Goal: Book appointment/travel/reservation

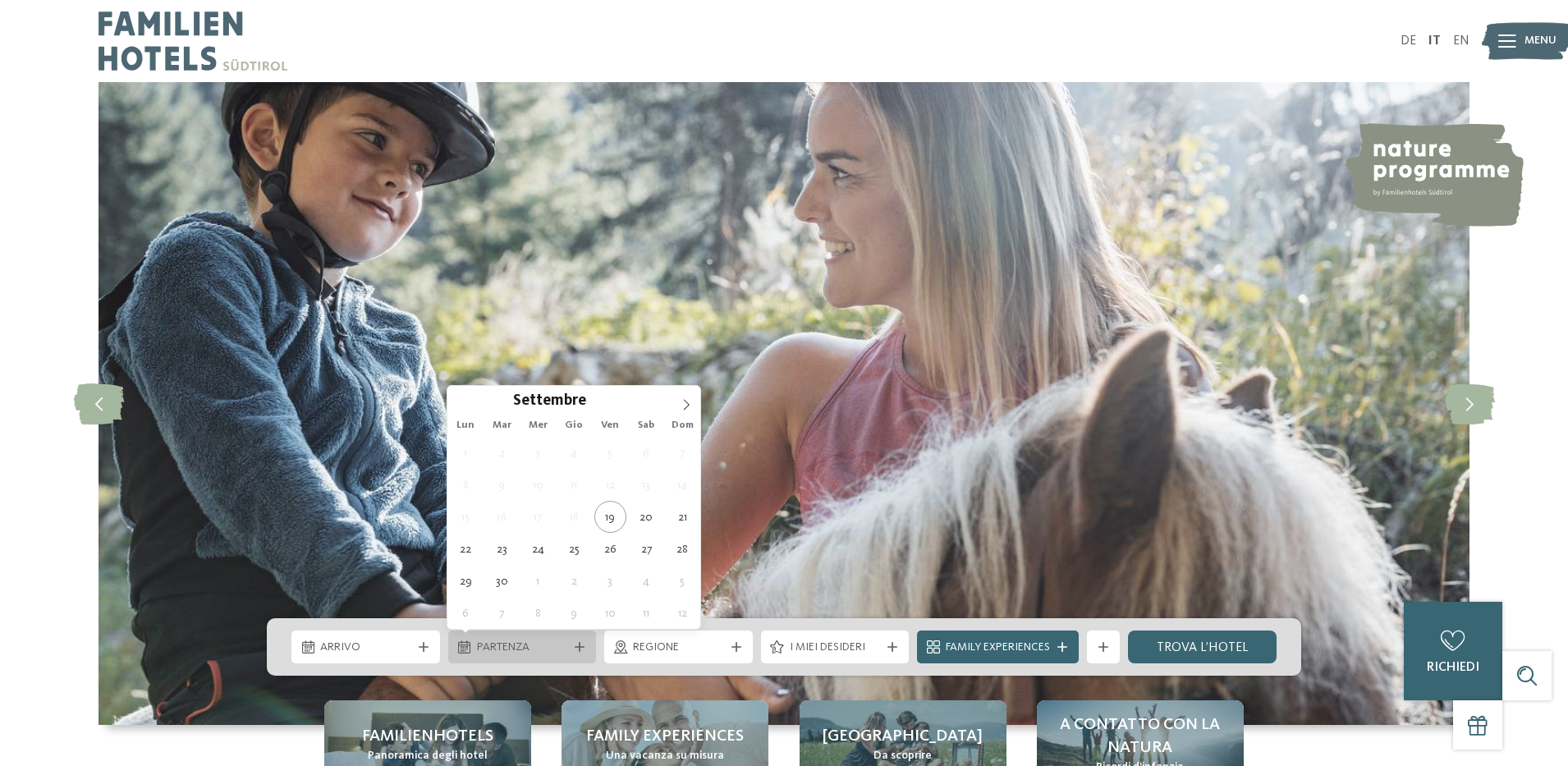
click at [580, 653] on div "Partenza" at bounding box center [522, 647] width 149 height 32
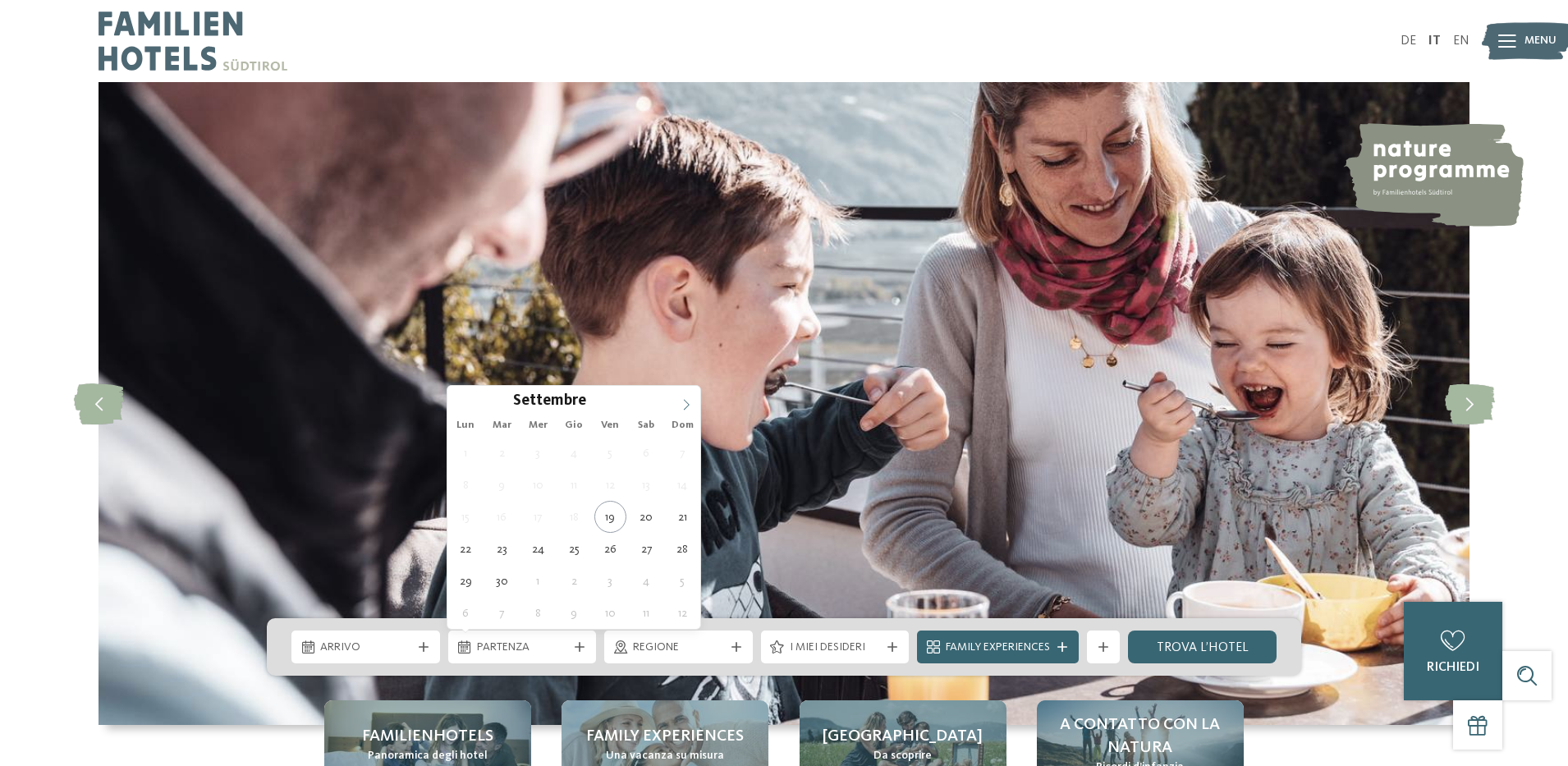
click at [691, 400] on icon at bounding box center [686, 404] width 11 height 11
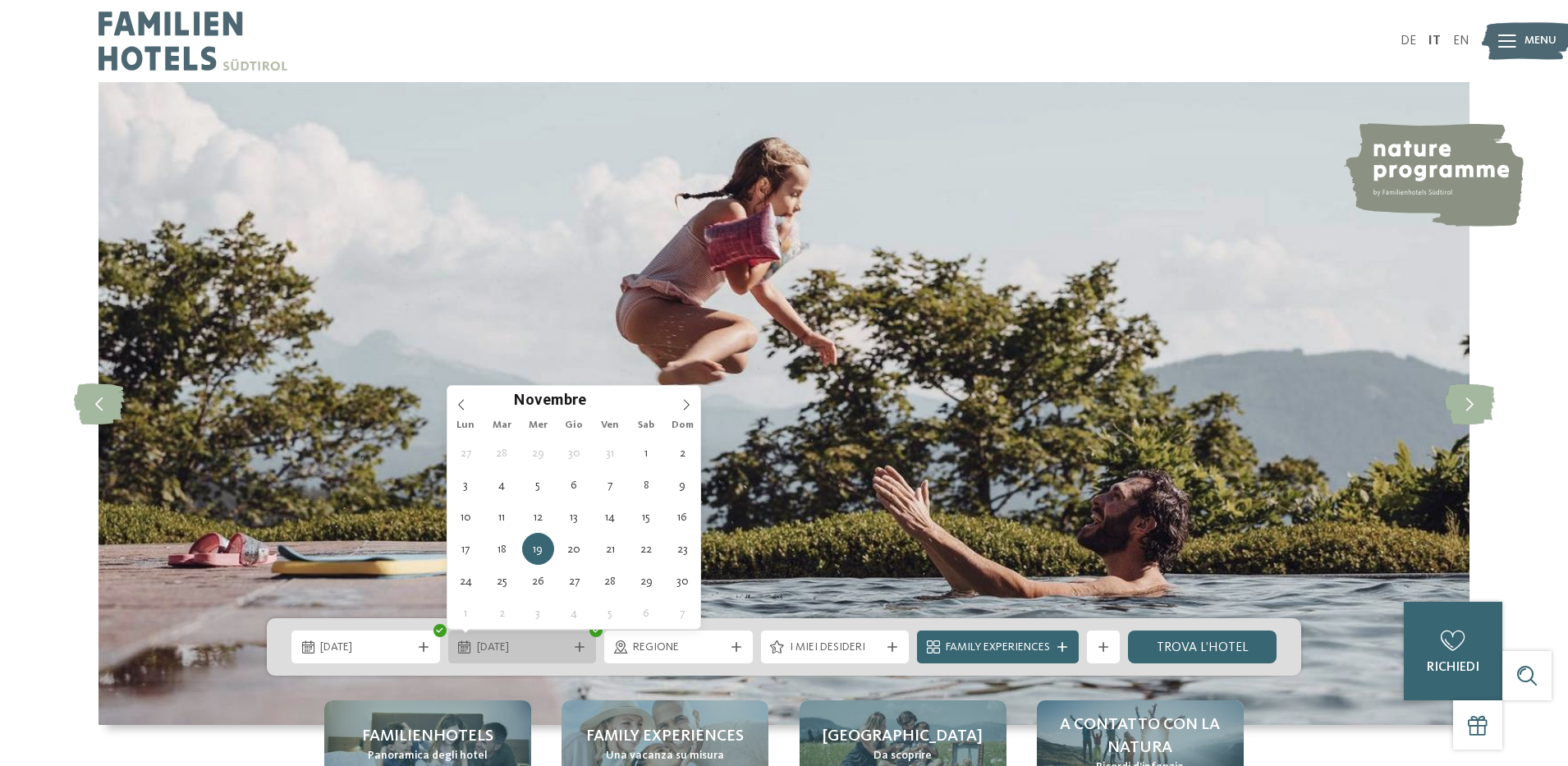
click at [569, 644] on div "19.11.2025" at bounding box center [522, 646] width 99 height 18
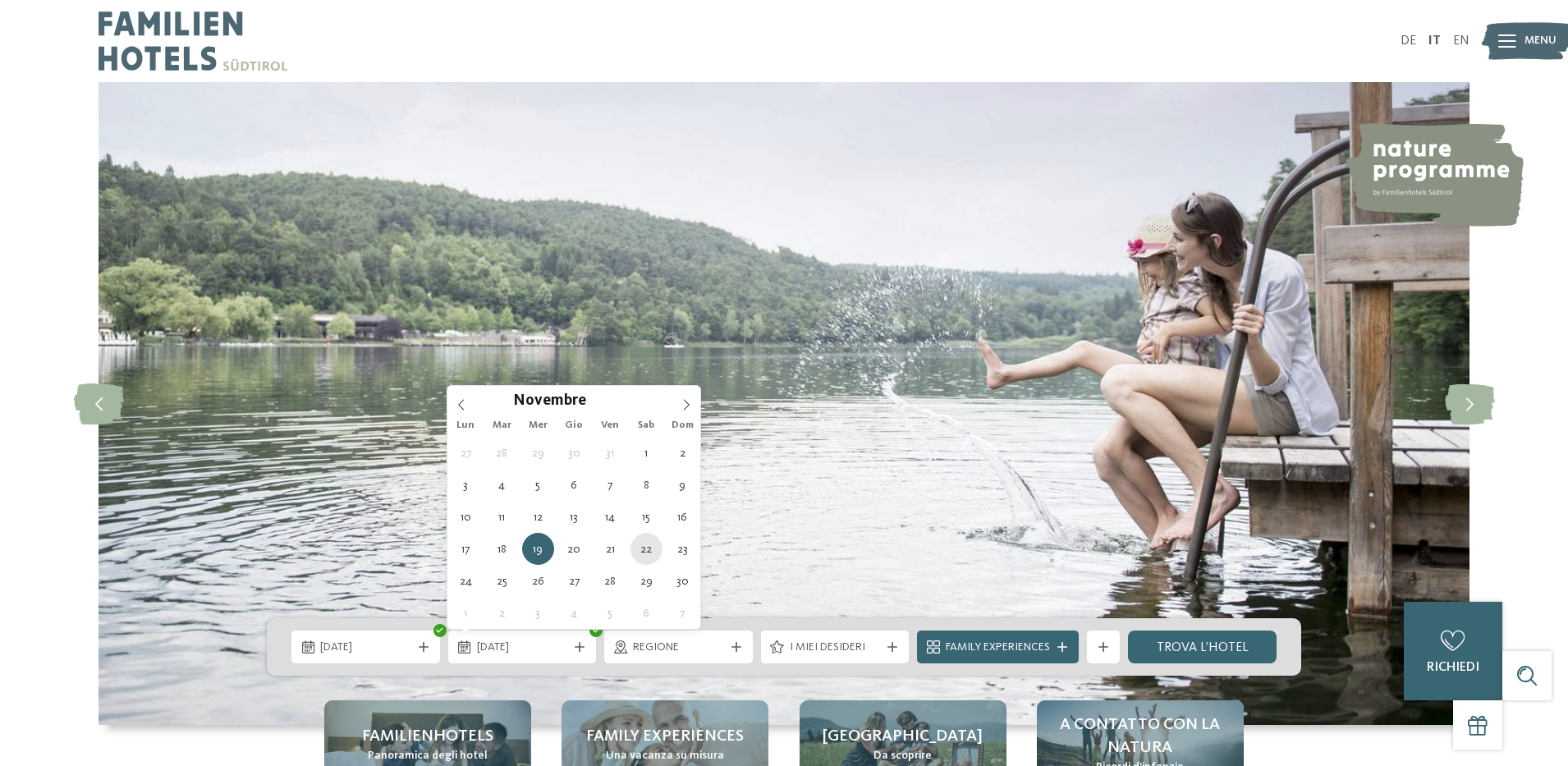
type div "[DATE]"
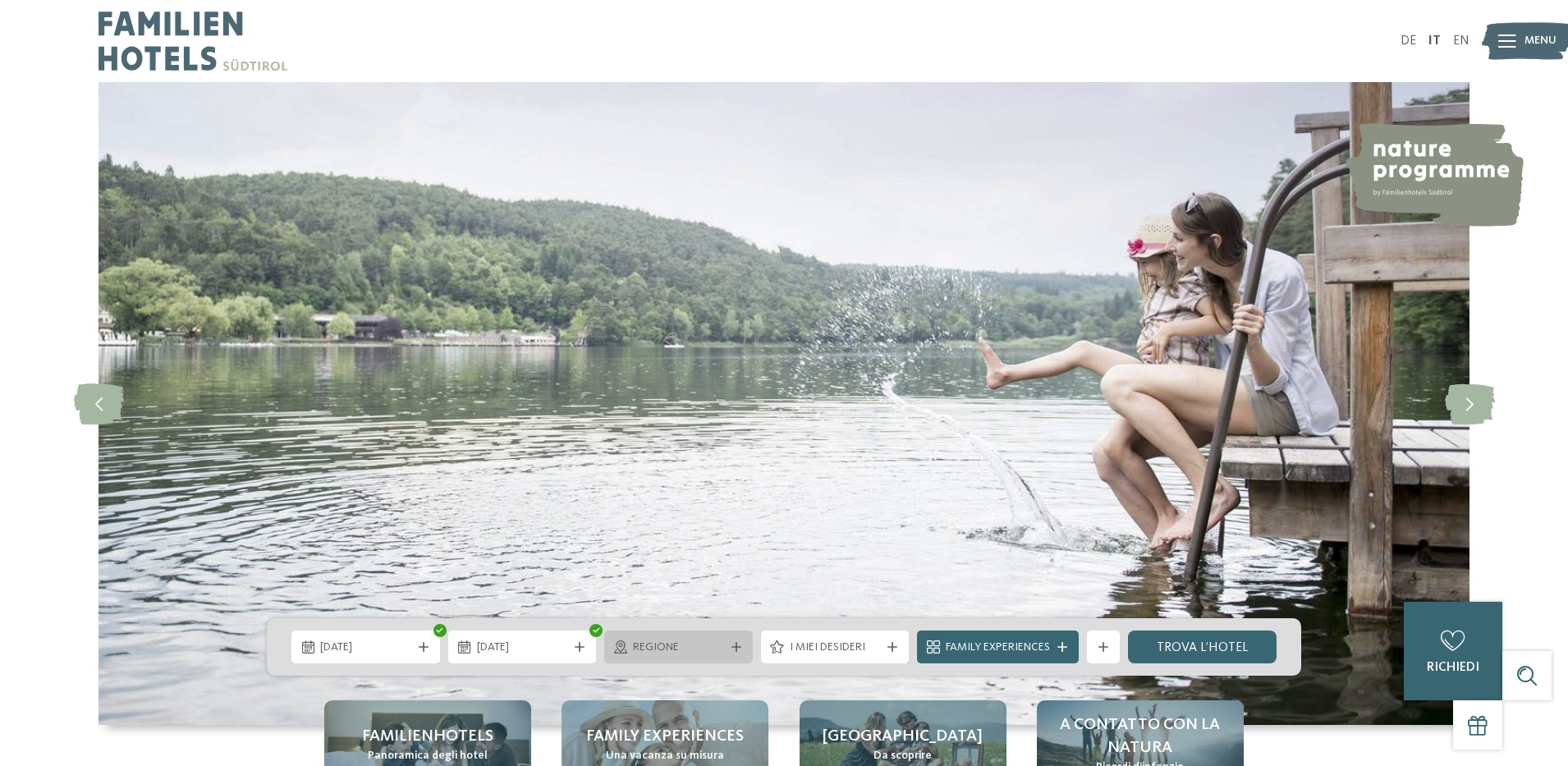
click at [741, 647] on div at bounding box center [736, 647] width 16 height 10
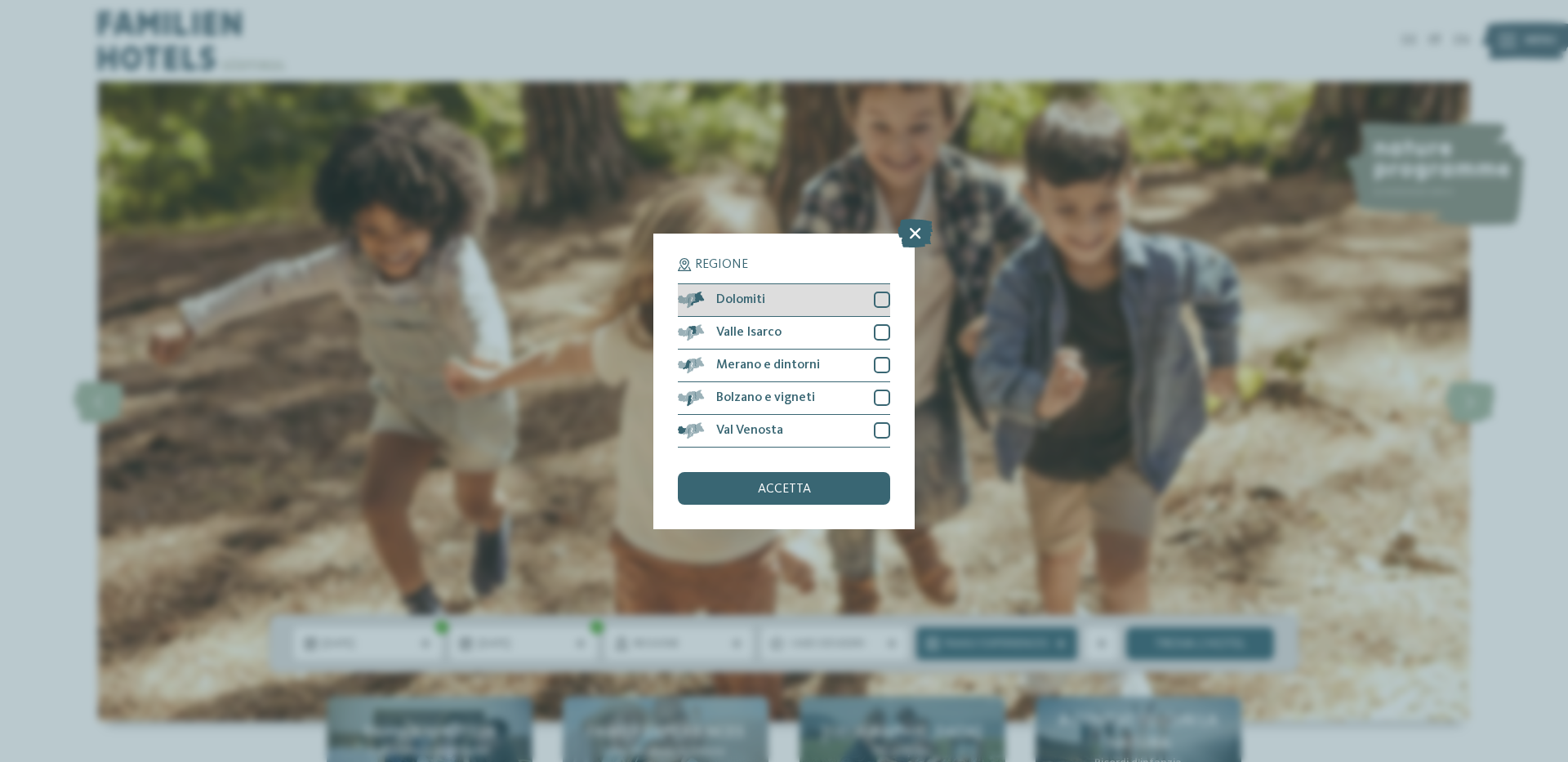
click at [872, 299] on div "Dolomiti" at bounding box center [784, 300] width 213 height 32
click at [875, 341] on div "Valle Isarco" at bounding box center [784, 333] width 213 height 32
click at [854, 485] on div "accetta" at bounding box center [784, 488] width 213 height 32
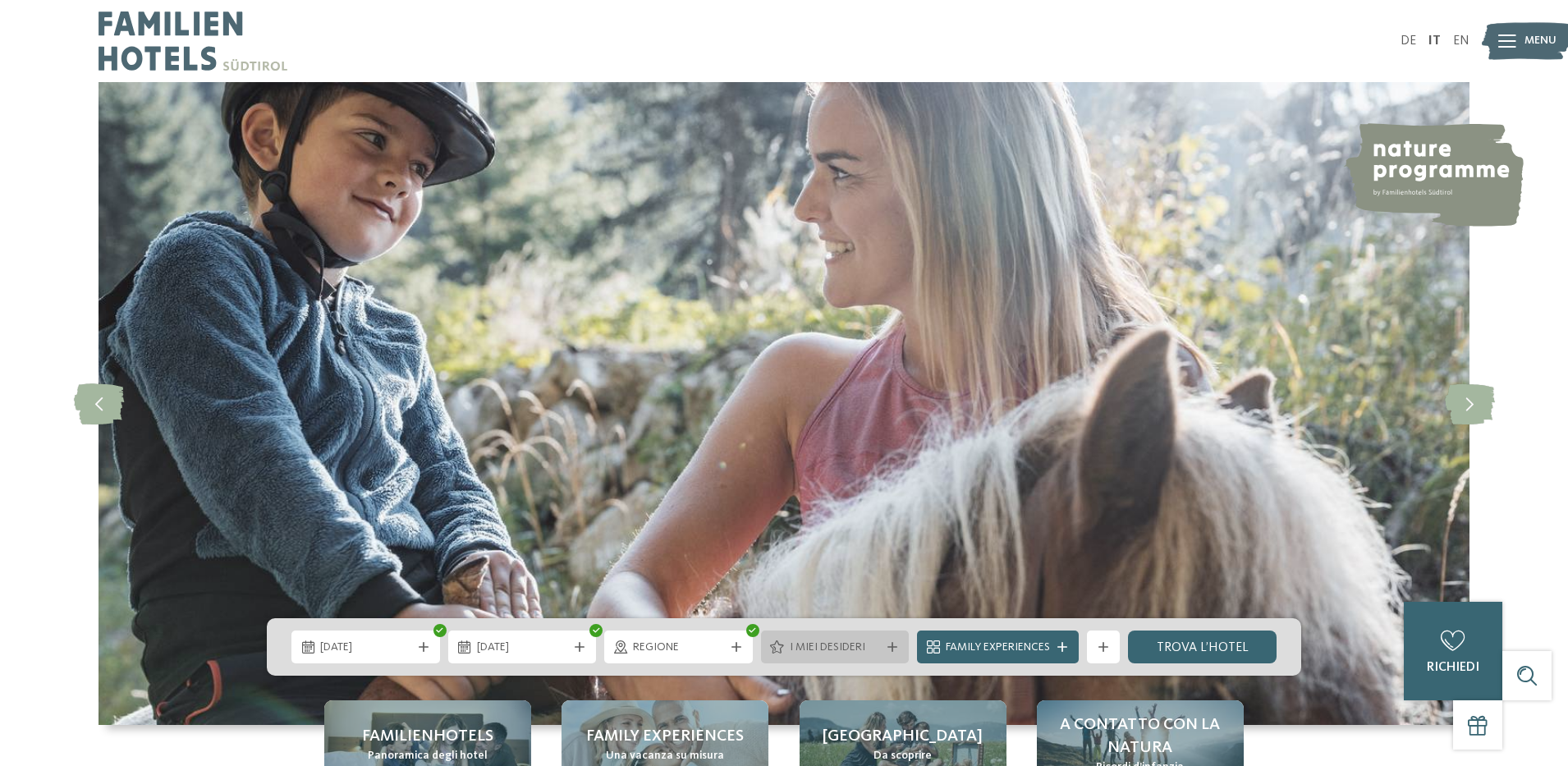
click at [816, 633] on div "I miei desideri" at bounding box center [835, 647] width 149 height 32
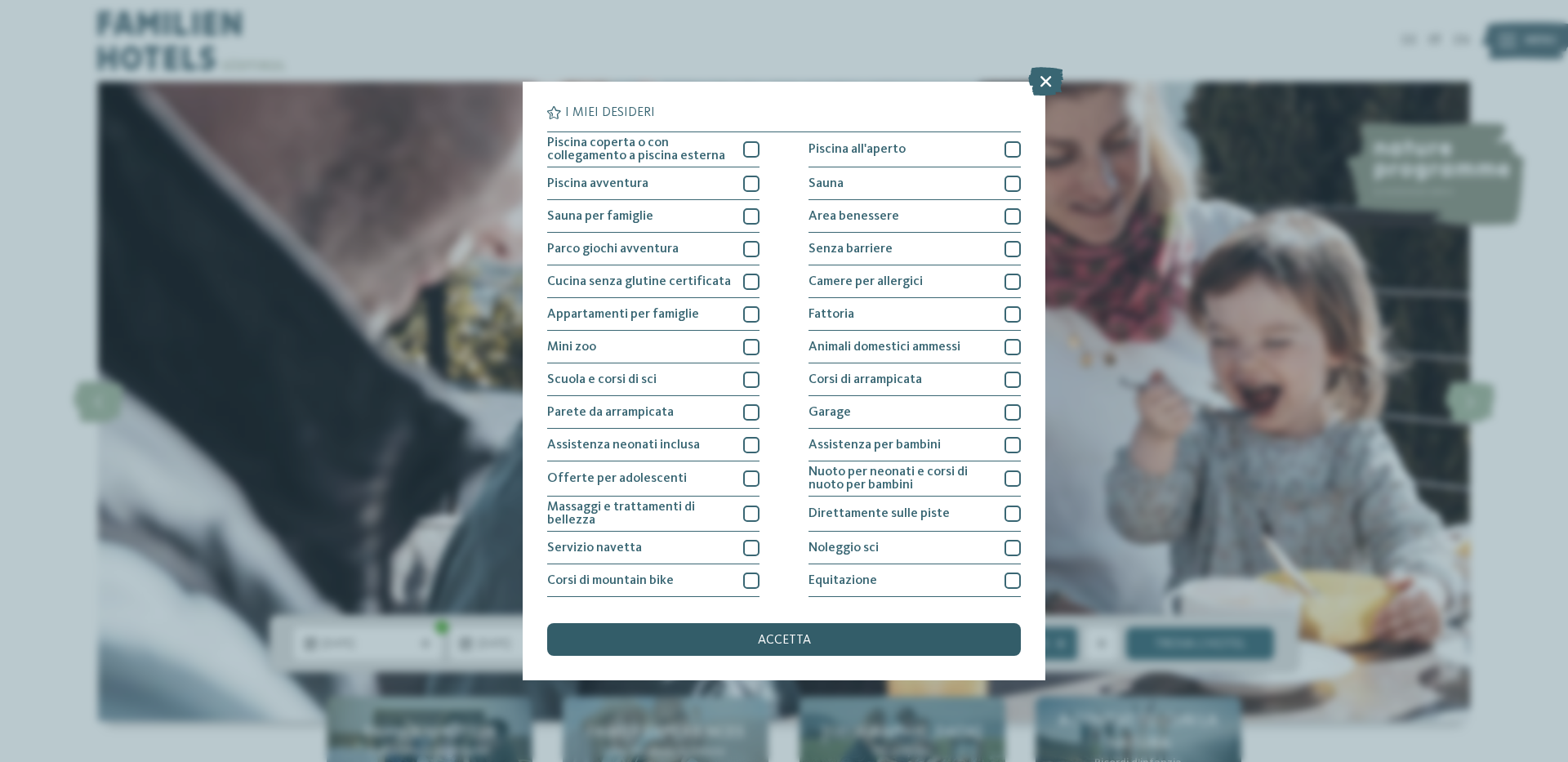
click at [841, 627] on div "accetta" at bounding box center [783, 640] width 474 height 32
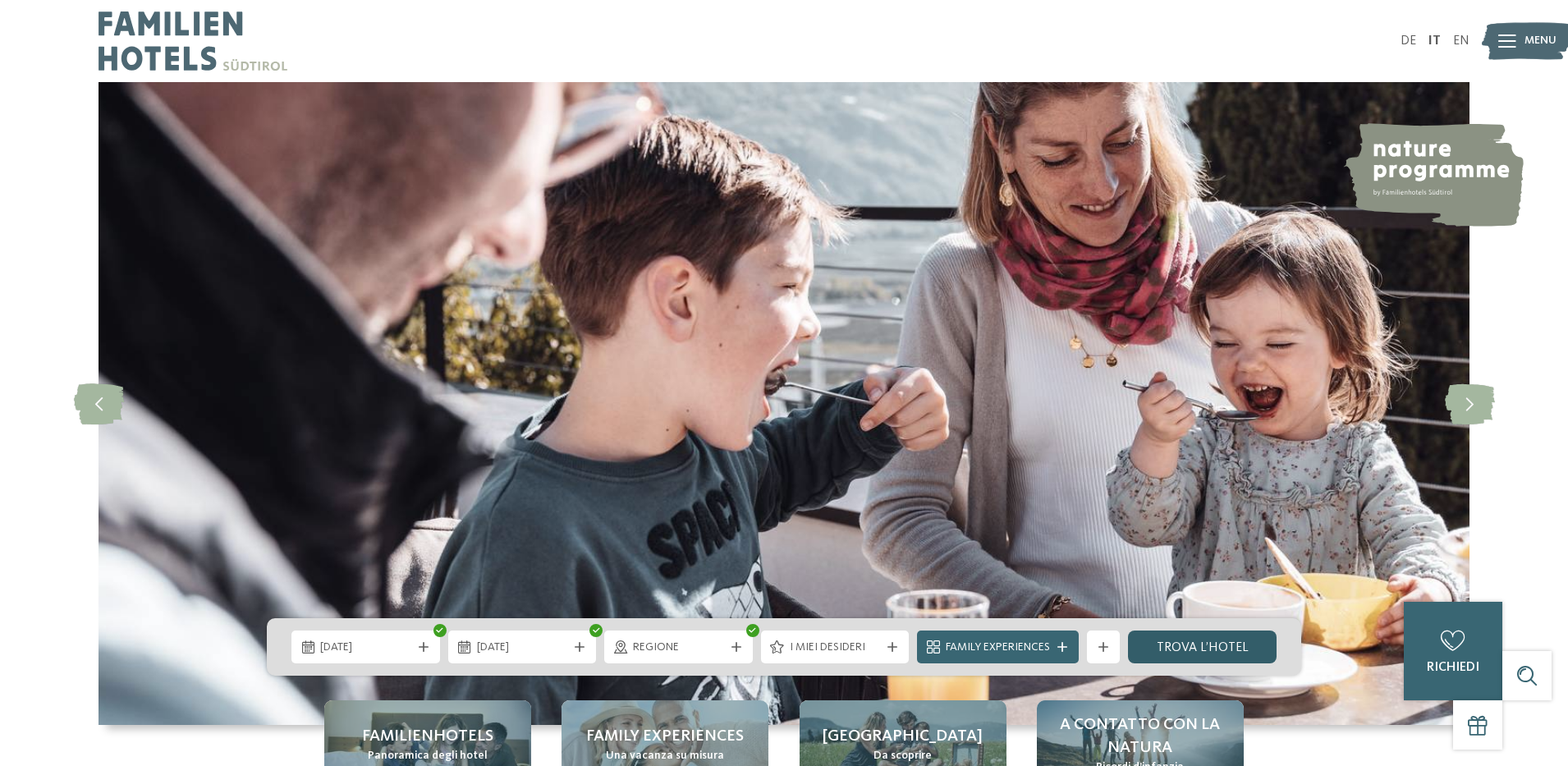
click at [1225, 640] on link "trova l’hotel" at bounding box center [1203, 647] width 149 height 32
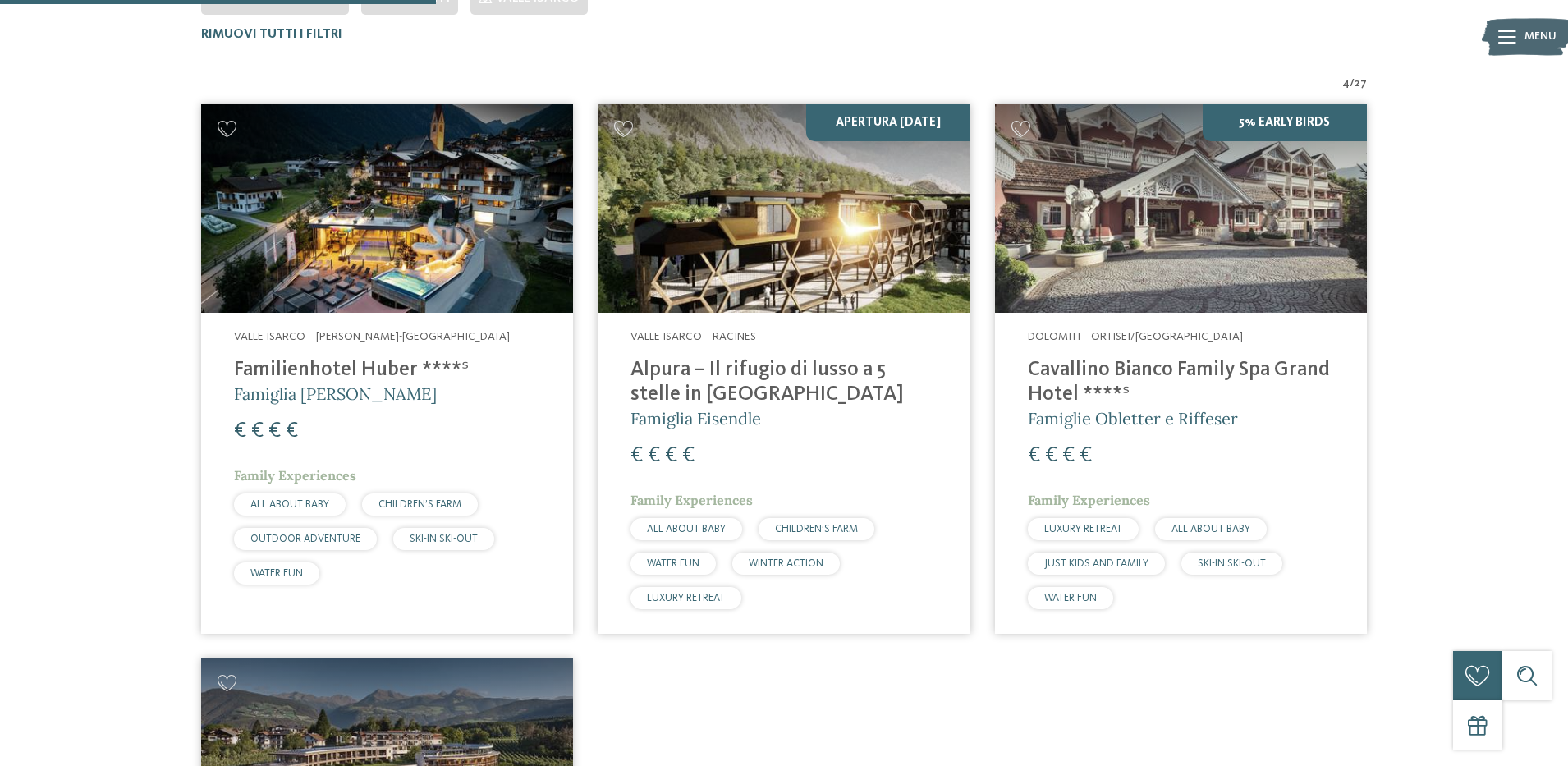
scroll to position [538, 0]
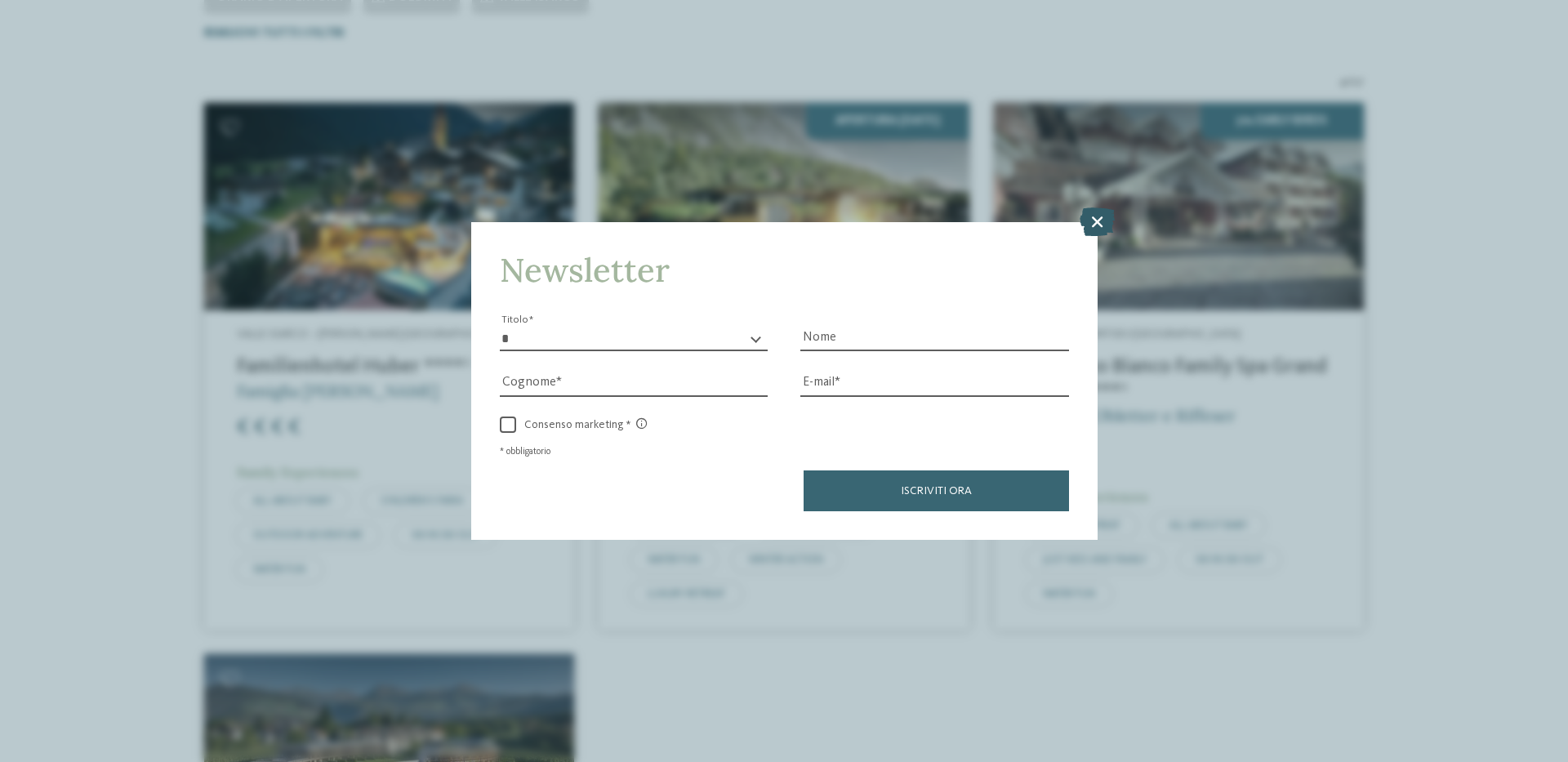
click at [1112, 225] on icon at bounding box center [1097, 222] width 35 height 29
